Goal: Task Accomplishment & Management: Use online tool/utility

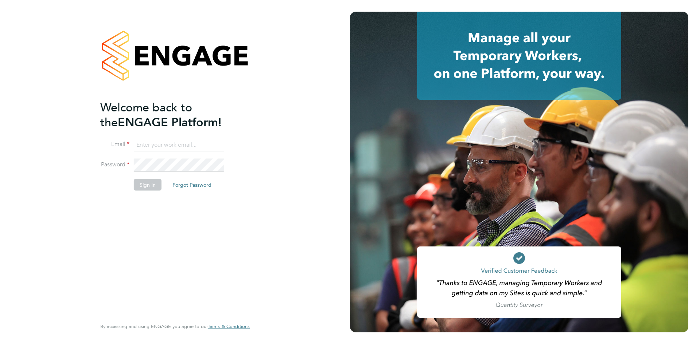
type input "[EMAIL_ADDRESS][DOMAIN_NAME]"
click at [149, 187] on button "Sign In" at bounding box center [148, 185] width 28 height 12
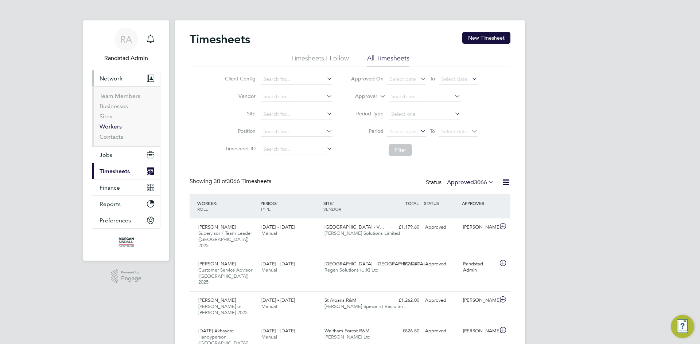
click at [115, 125] on link "Workers" at bounding box center [110, 126] width 22 height 7
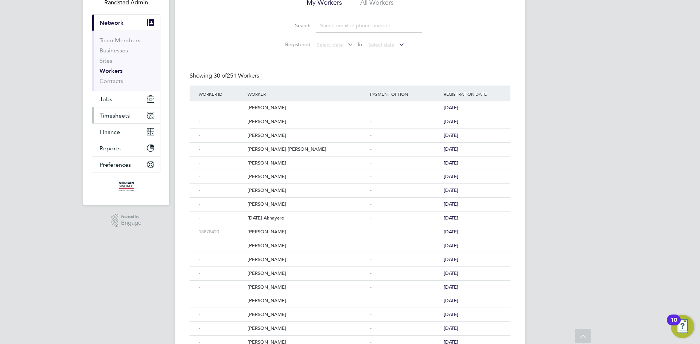
click at [117, 115] on span "Timesheets" at bounding box center [114, 115] width 30 height 7
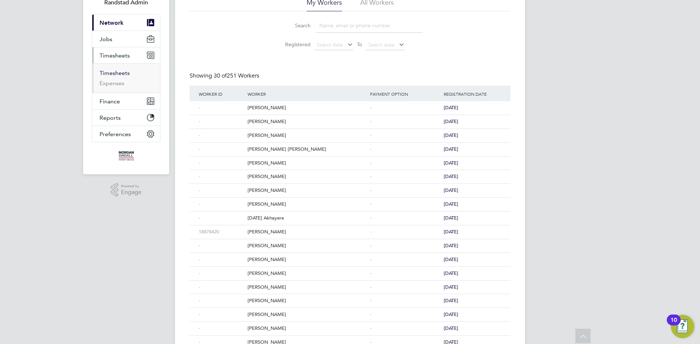
click at [107, 73] on link "Timesheets" at bounding box center [114, 73] width 30 height 7
